Goal: Transaction & Acquisition: Purchase product/service

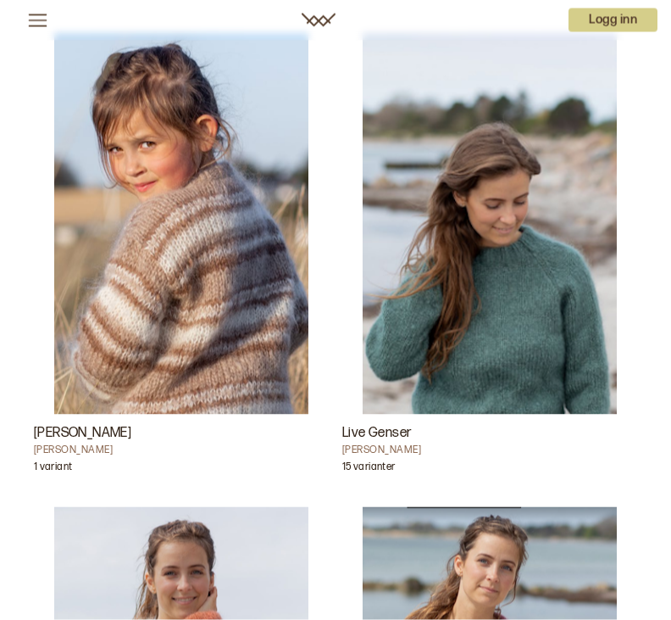
scroll to position [2502, 0]
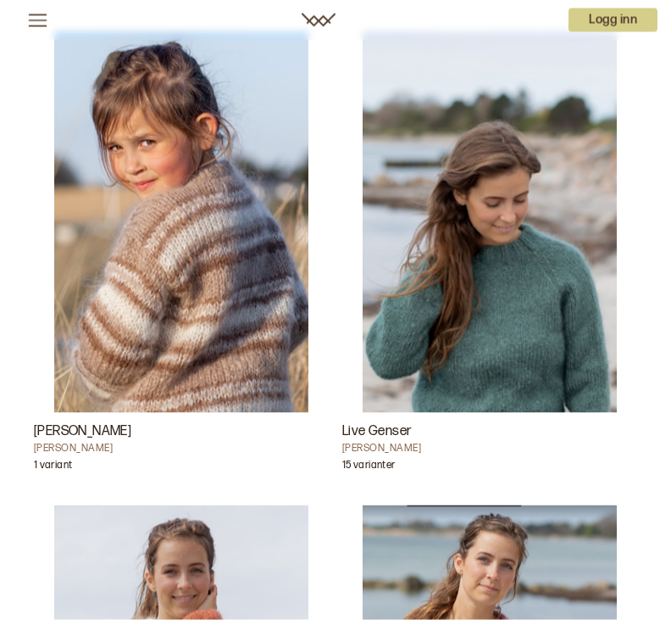
click at [560, 463] on div "15 varianter" at bounding box center [489, 465] width 295 height 20
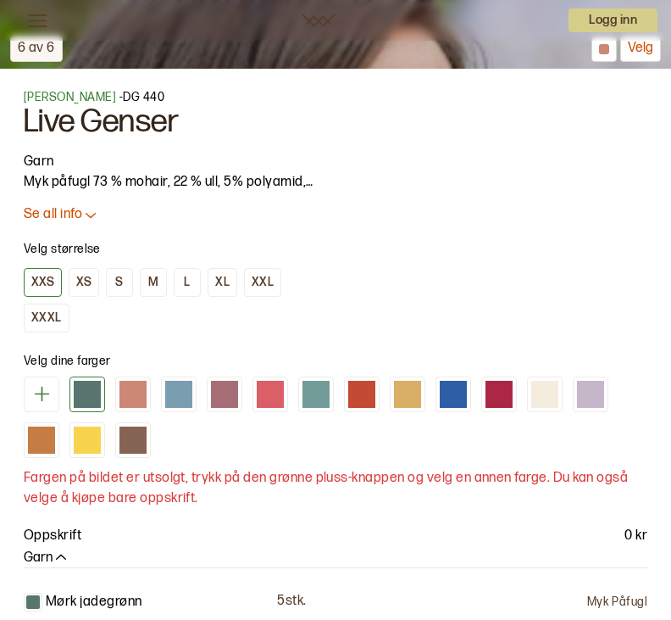
scroll to position [939, 0]
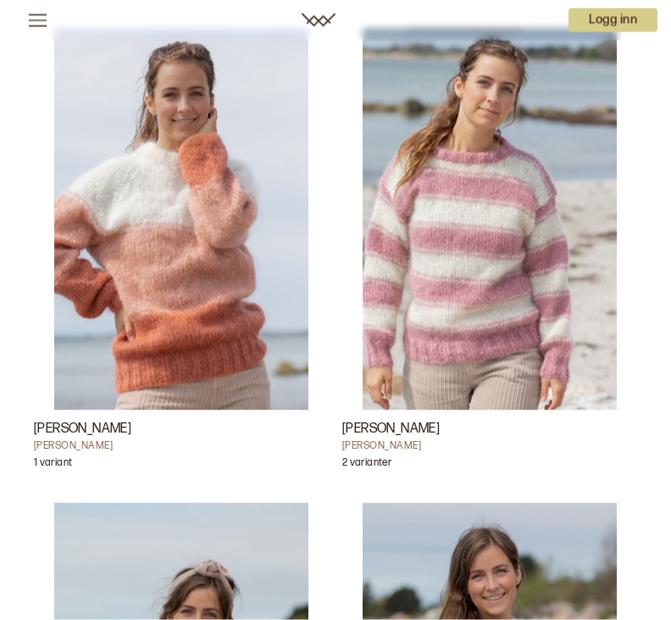
scroll to position [2980, 0]
click at [553, 309] on img "Camille Genser" at bounding box center [490, 218] width 254 height 381
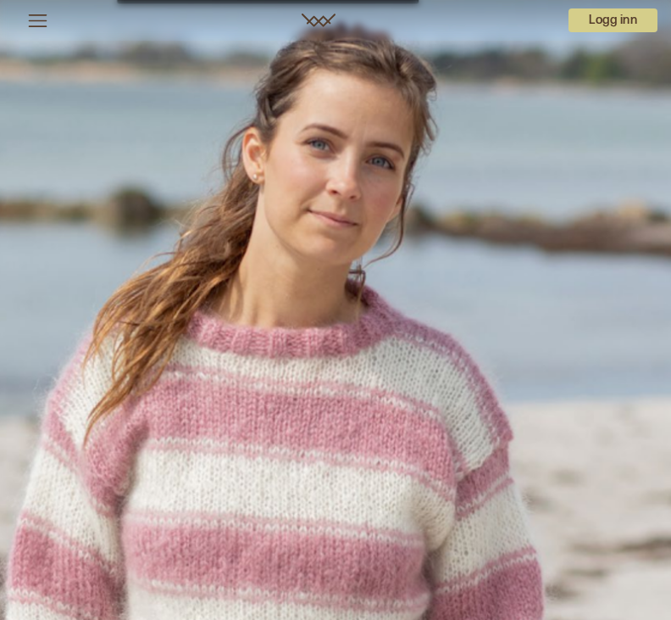
click at [538, 304] on div "1 av 7 1 av 7" at bounding box center [335, 503] width 671 height 1007
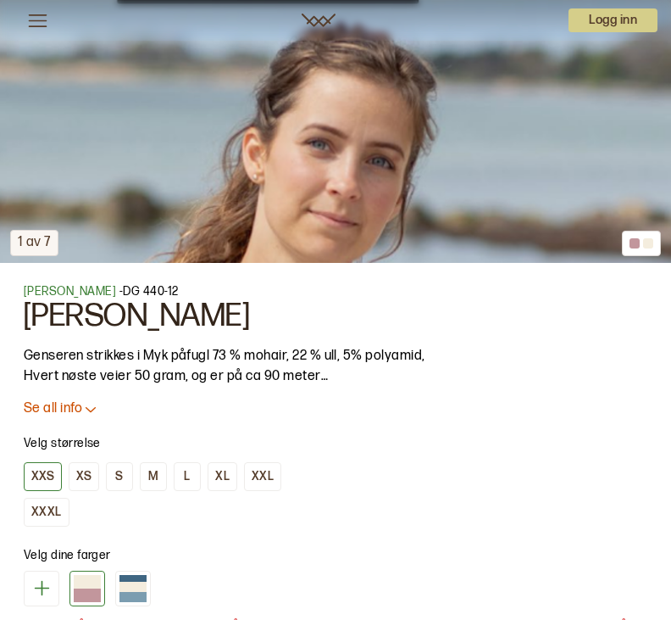
click at [597, 240] on div "1 av 7" at bounding box center [335, 243] width 671 height 40
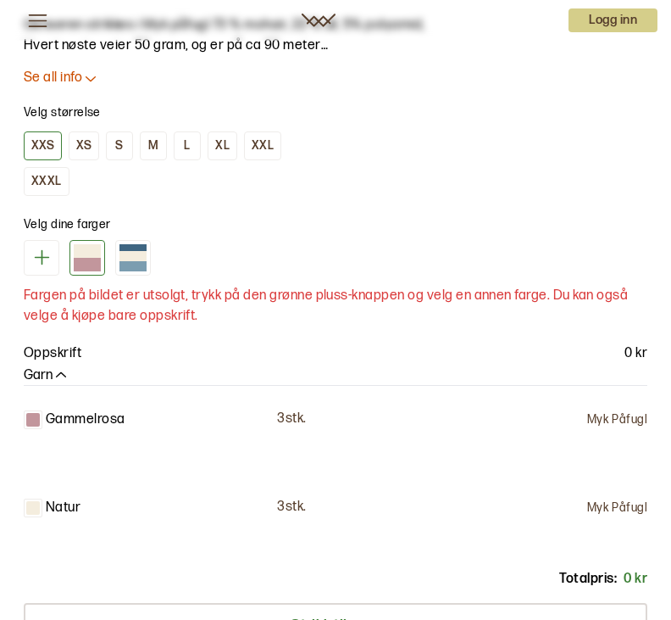
scroll to position [1064, 0]
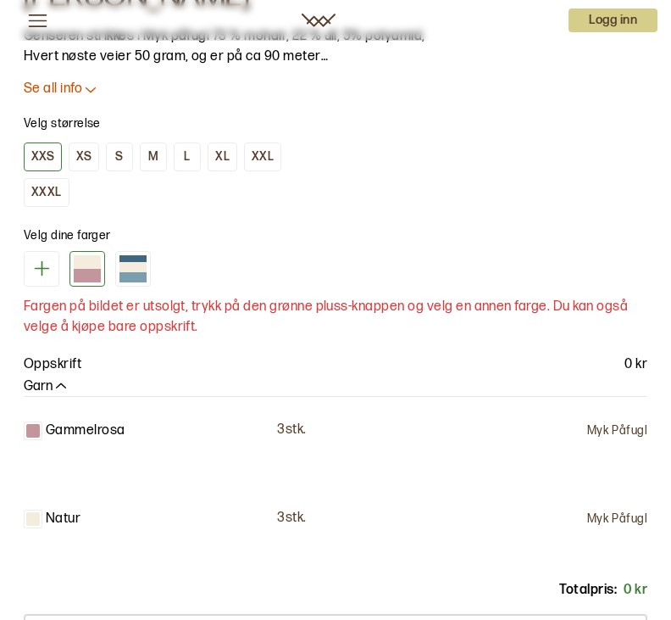
click at [488, 371] on div "Oppskrift 0 kr" at bounding box center [336, 364] width 624 height 20
click at [480, 381] on div "Garn" at bounding box center [336, 387] width 624 height 18
click at [157, 152] on div "M" at bounding box center [153, 156] width 10 height 15
